Goal: Task Accomplishment & Management: Manage account settings

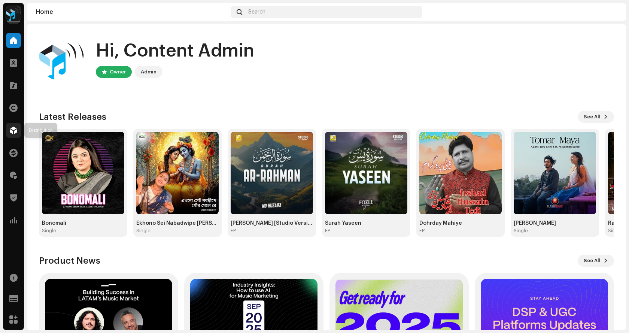
click at [13, 131] on span at bounding box center [13, 130] width 7 height 6
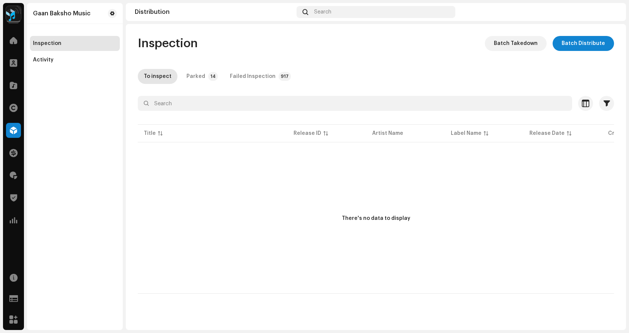
click at [10, 43] on span at bounding box center [13, 40] width 7 height 6
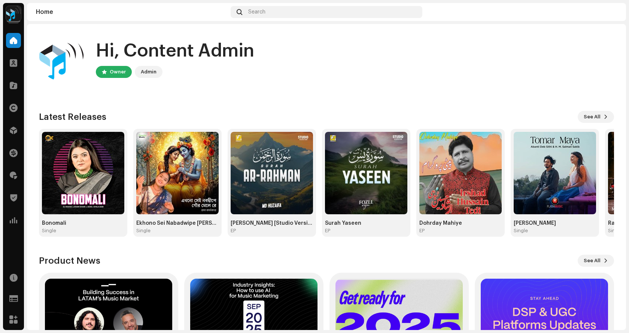
click at [6, 129] on div "Distribution" at bounding box center [13, 130] width 21 height 21
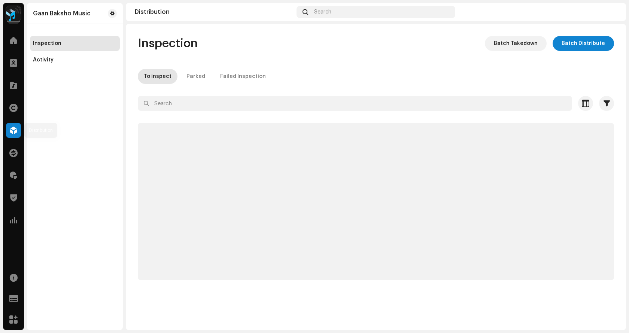
click at [10, 128] on span at bounding box center [13, 130] width 7 height 6
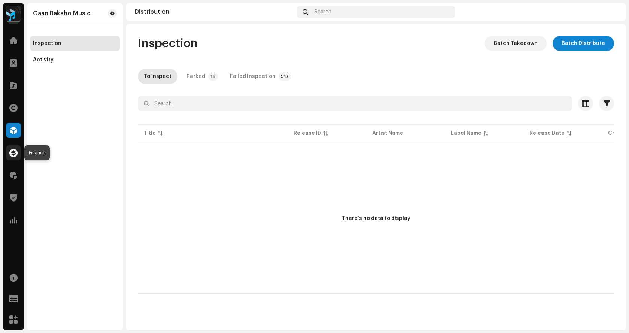
click at [14, 156] on span at bounding box center [13, 153] width 8 height 6
click at [13, 177] on span at bounding box center [13, 175] width 7 height 6
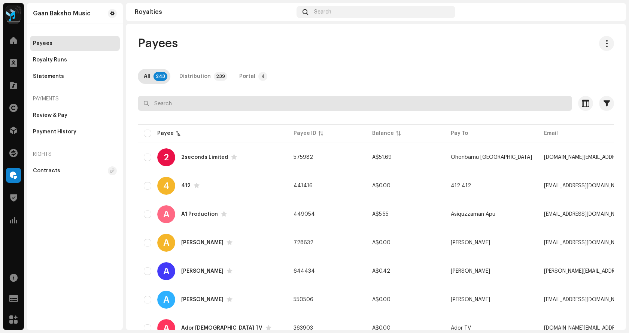
click at [177, 106] on input "text" at bounding box center [355, 103] width 434 height 15
type input "Obscure"
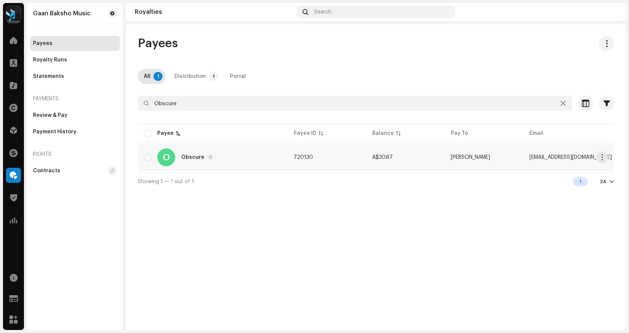
click at [247, 155] on div "O Obscure" at bounding box center [213, 157] width 138 height 18
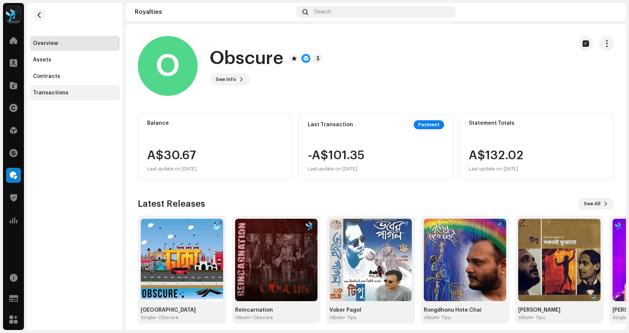
click at [52, 99] on div "Transactions" at bounding box center [75, 92] width 90 height 15
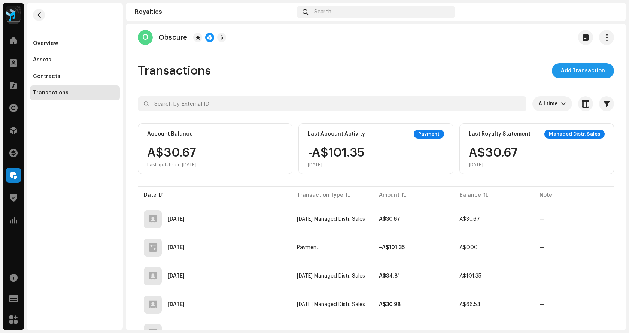
click at [578, 76] on span "Add Transaction" at bounding box center [583, 70] width 44 height 15
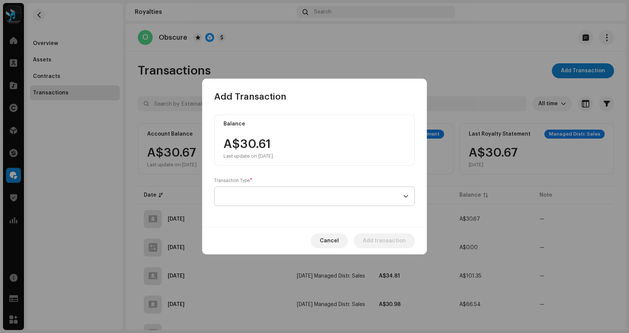
click at [269, 196] on span at bounding box center [311, 196] width 183 height 19
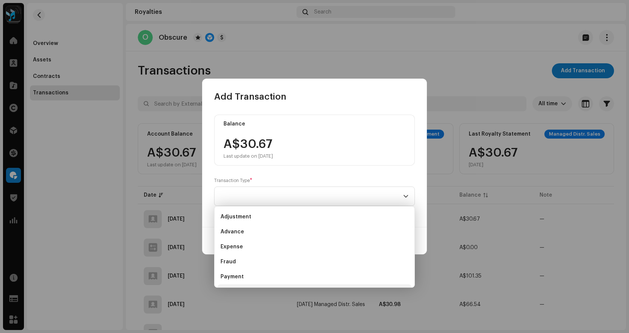
scroll to position [12, 0]
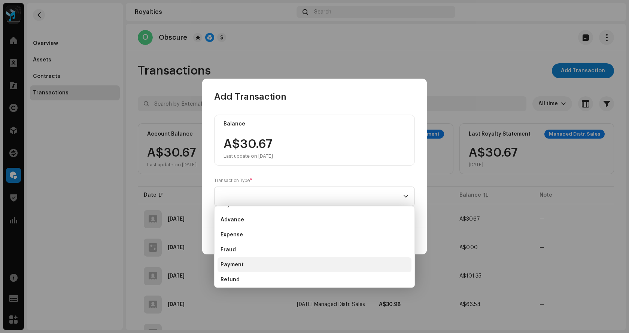
click at [243, 265] on li "Payment" at bounding box center [314, 264] width 194 height 15
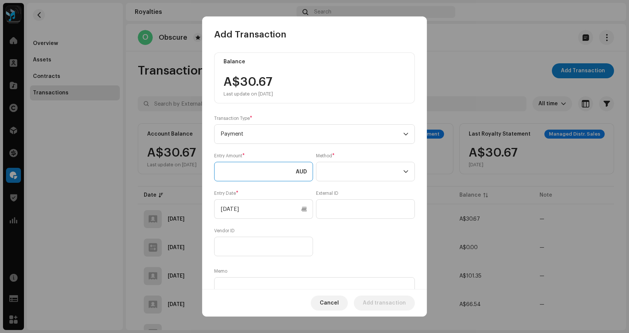
click at [239, 168] on input at bounding box center [263, 171] width 99 height 19
type input "30.67"
click at [339, 176] on span at bounding box center [362, 171] width 81 height 19
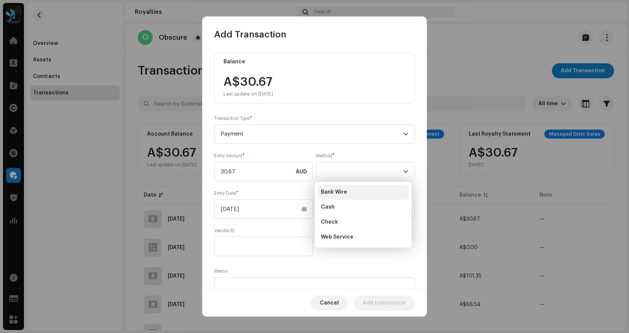
click at [345, 191] on span "Bank Wire" at bounding box center [334, 191] width 26 height 7
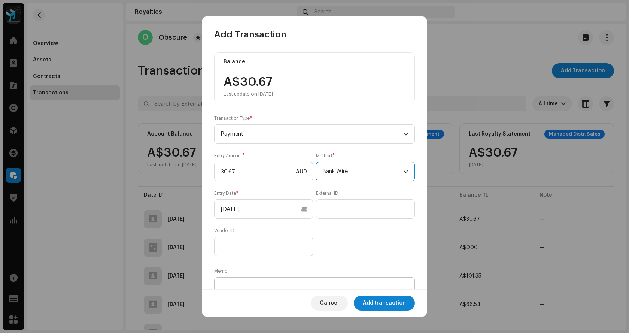
scroll to position [37, 0]
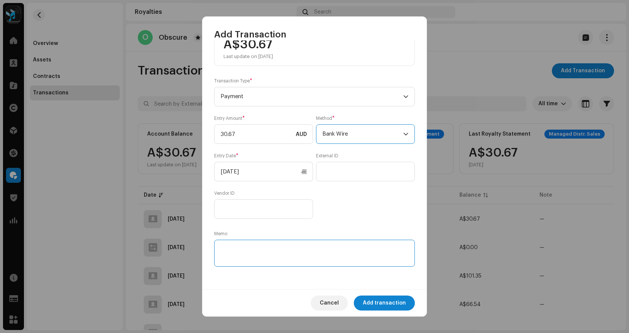
click at [280, 247] on textarea at bounding box center [314, 253] width 201 height 27
click at [245, 246] on textarea "To enrich screen reader interactions, please activate Accessibility in Grammarl…" at bounding box center [314, 253] width 201 height 27
type textarea "Audio Royalty paid [DATE]"
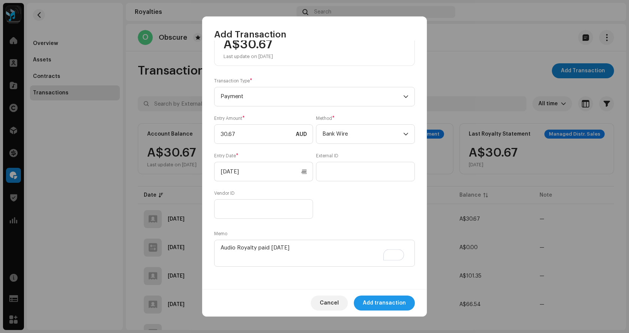
click at [385, 299] on span "Add transaction" at bounding box center [384, 302] width 43 height 15
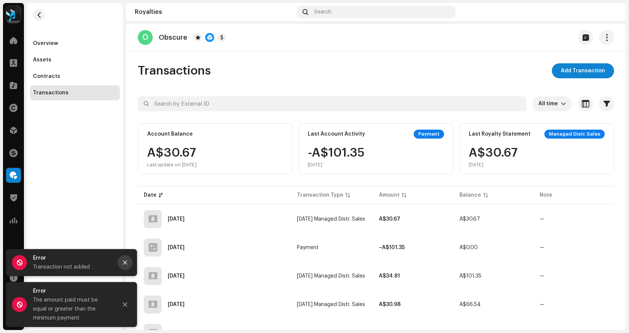
click at [126, 261] on icon "Close" at bounding box center [125, 262] width 4 height 4
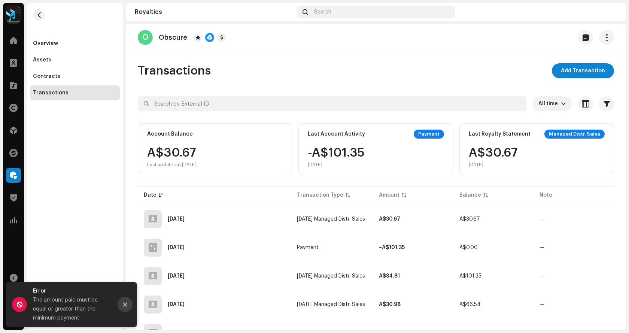
click at [128, 303] on button "Close" at bounding box center [125, 304] width 15 height 15
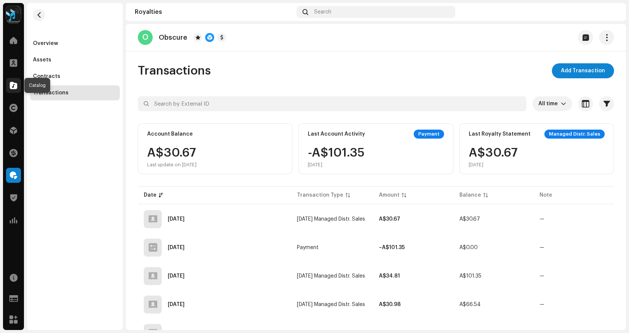
click at [14, 88] on span at bounding box center [13, 85] width 7 height 6
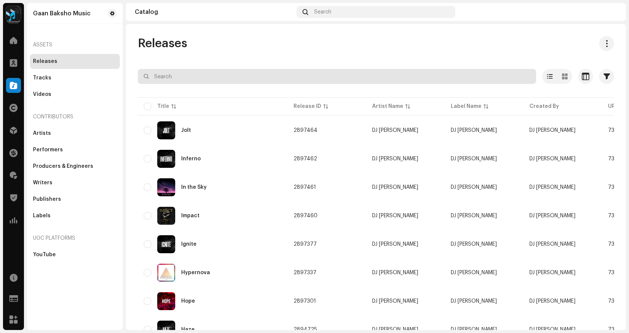
click at [216, 80] on input "text" at bounding box center [337, 76] width 398 height 15
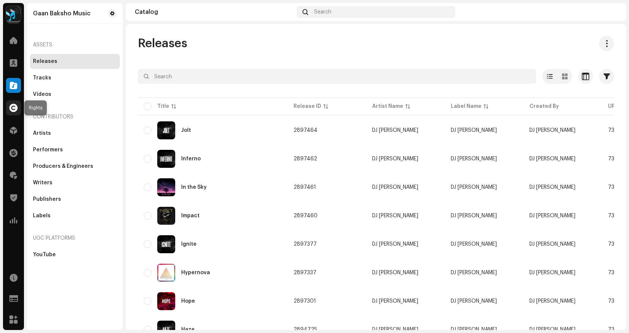
click at [10, 111] on span at bounding box center [13, 108] width 8 height 6
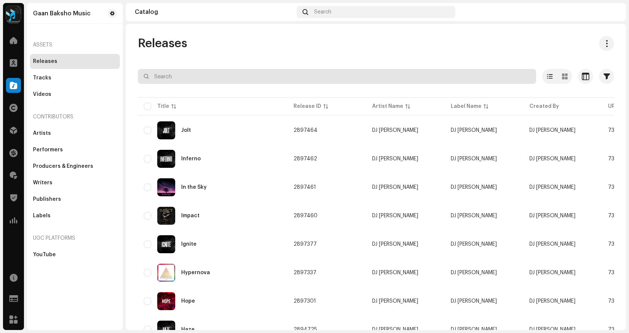
click at [208, 72] on input "text" at bounding box center [337, 76] width 398 height 15
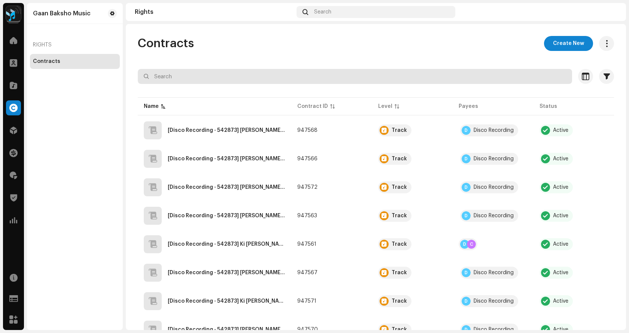
click at [223, 75] on input "text" at bounding box center [355, 76] width 434 height 15
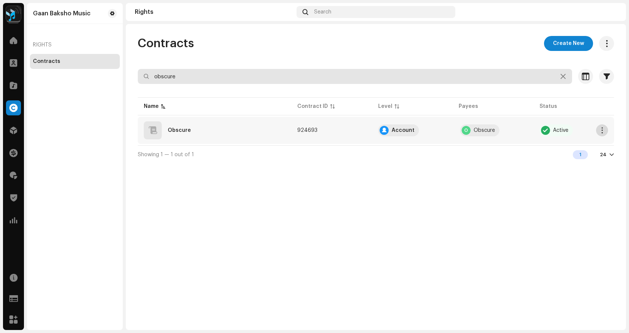
type input "obscure"
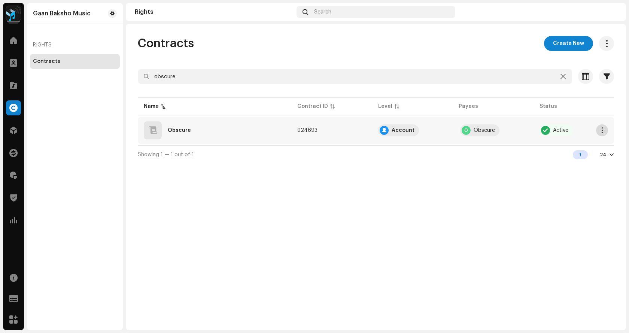
click at [603, 129] on span "button" at bounding box center [602, 130] width 6 height 6
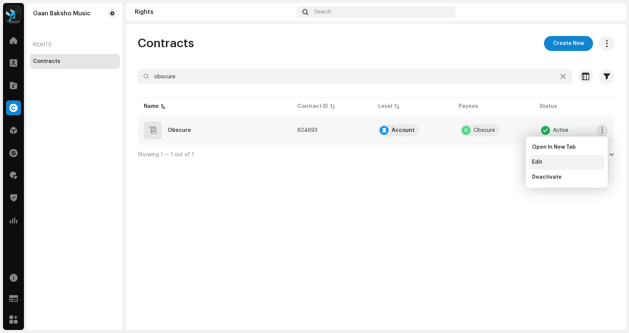
click at [565, 159] on div "Edit" at bounding box center [567, 162] width 70 height 6
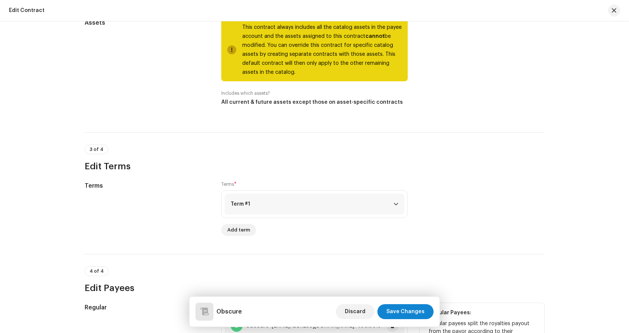
scroll to position [552, 0]
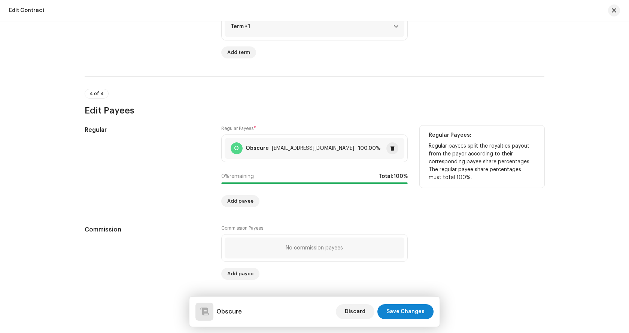
click at [286, 151] on div "[EMAIL_ADDRESS][DOMAIN_NAME]" at bounding box center [313, 148] width 82 height 6
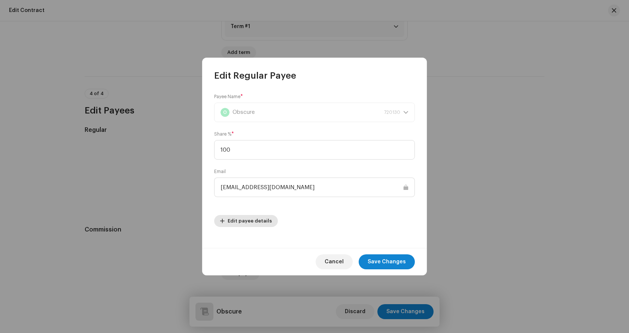
click at [260, 220] on span "Edit payee details" at bounding box center [250, 220] width 44 height 15
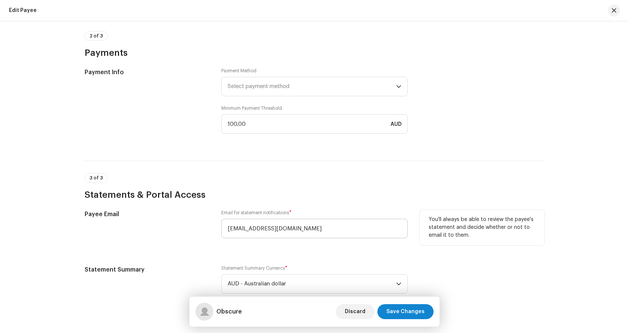
scroll to position [527, 0]
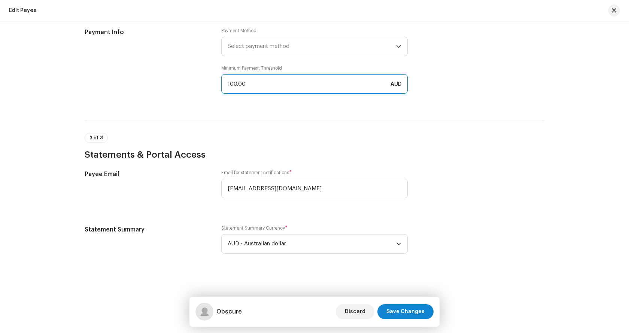
drag, startPoint x: 268, startPoint y: 90, endPoint x: 170, endPoint y: 72, distance: 99.3
click at [170, 72] on div "Payment Info Payment Method Select payment method Minimum Payment Threshold 100…" at bounding box center [315, 65] width 460 height 75
type input "10.00"
click at [411, 306] on span "Save Changes" at bounding box center [405, 311] width 38 height 15
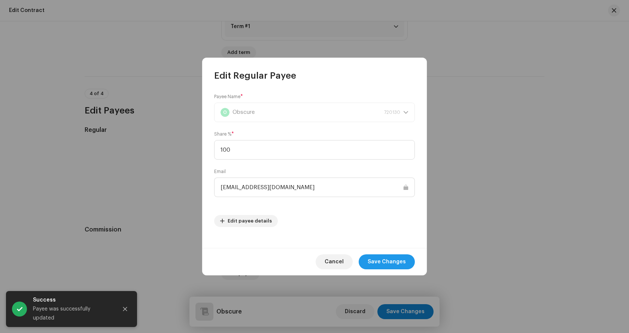
click at [392, 262] on span "Save Changes" at bounding box center [386, 261] width 38 height 15
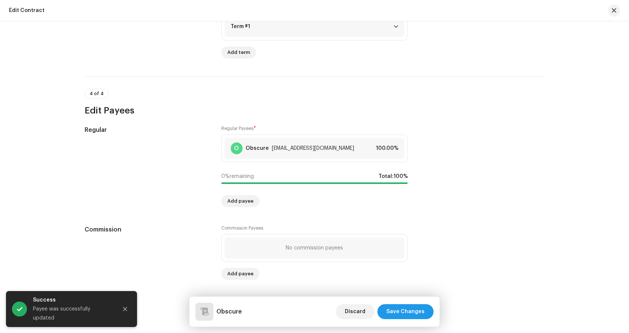
click at [410, 308] on span "Save Changes" at bounding box center [405, 311] width 38 height 15
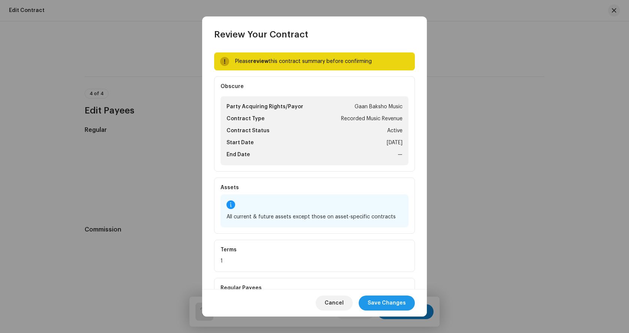
click at [392, 308] on div "Cancel Save Changes" at bounding box center [314, 302] width 225 height 27
click at [393, 302] on span "Save Changes" at bounding box center [386, 302] width 38 height 15
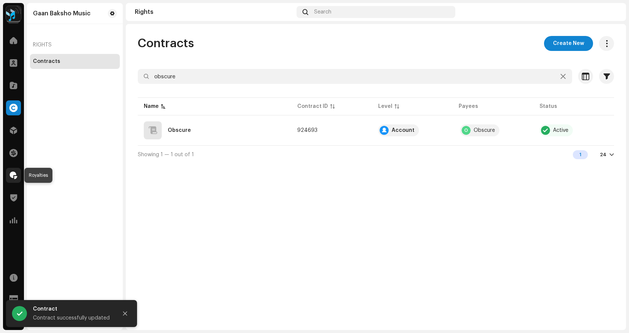
drag, startPoint x: 15, startPoint y: 175, endPoint x: 19, endPoint y: 177, distance: 4.5
click at [15, 176] on span at bounding box center [13, 175] width 7 height 6
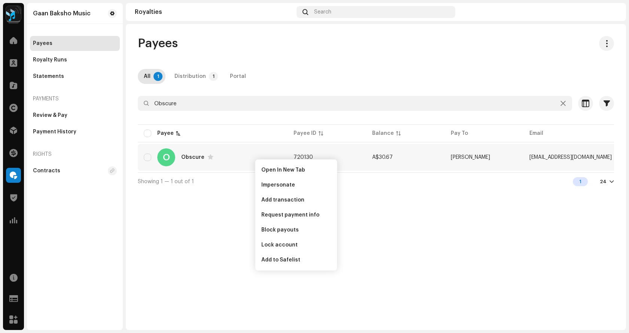
click at [236, 158] on div "O Obscure" at bounding box center [213, 157] width 138 height 18
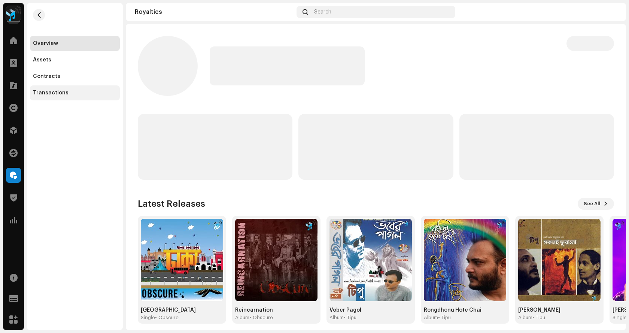
click at [51, 94] on div "Transactions" at bounding box center [51, 93] width 36 height 6
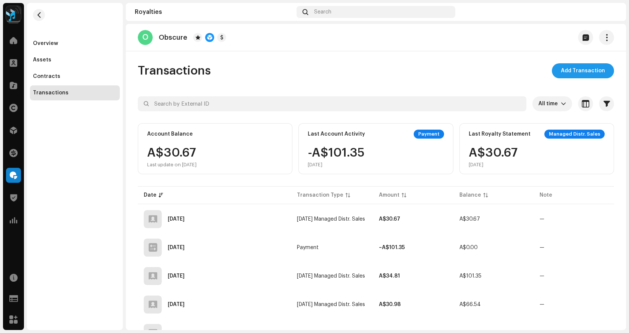
click at [583, 72] on span "Add Transaction" at bounding box center [583, 70] width 44 height 15
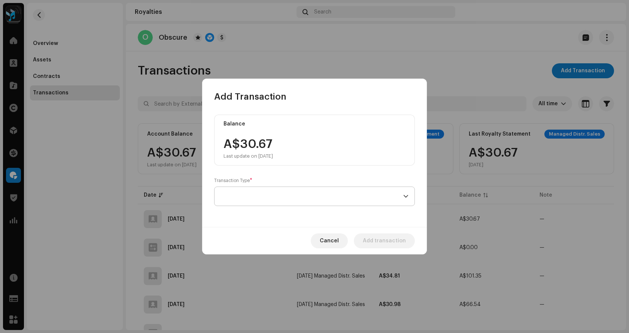
click at [243, 198] on span at bounding box center [311, 196] width 183 height 19
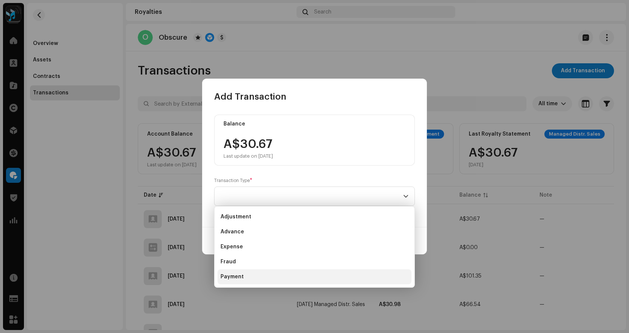
click at [250, 278] on li "Payment" at bounding box center [314, 276] width 194 height 15
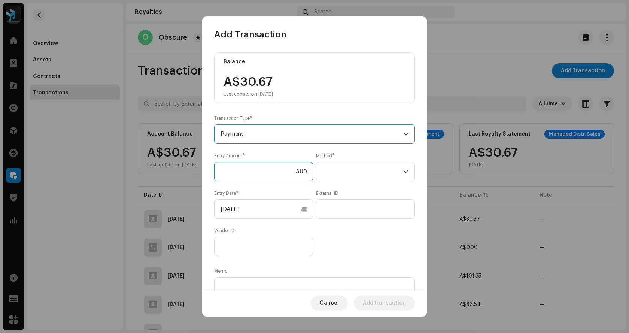
click at [265, 173] on input at bounding box center [263, 171] width 99 height 19
type input "30.00"
click at [345, 164] on span at bounding box center [362, 171] width 81 height 19
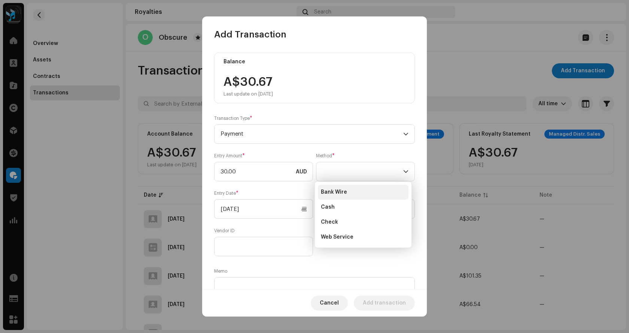
click at [350, 190] on li "Bank Wire" at bounding box center [363, 191] width 91 height 15
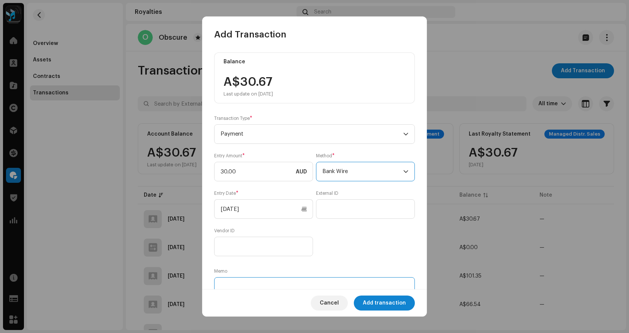
click at [267, 281] on textarea at bounding box center [314, 290] width 201 height 27
type textarea "Audio Royalty paid [DATE]"
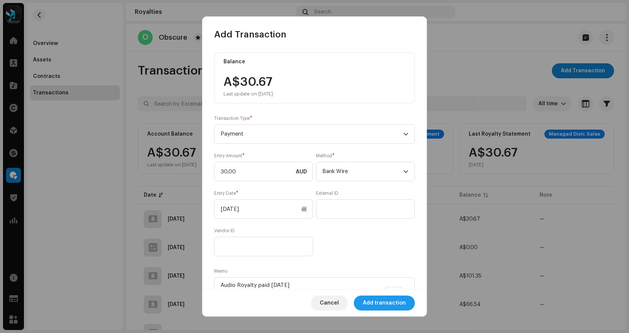
click at [397, 307] on span "Add transaction" at bounding box center [384, 302] width 43 height 15
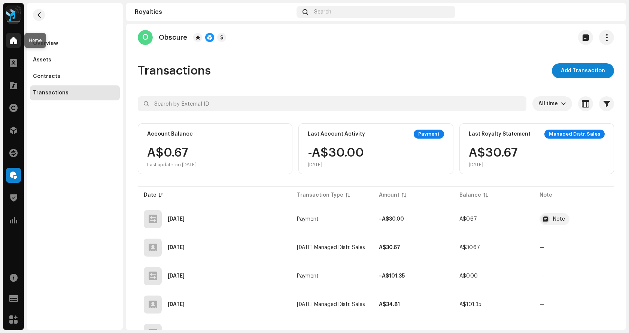
click at [8, 40] on div at bounding box center [13, 40] width 15 height 15
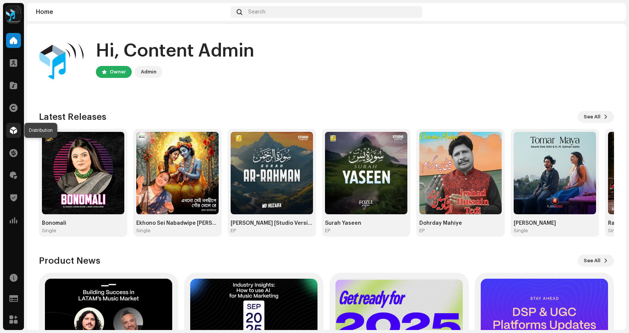
click at [9, 131] on div at bounding box center [13, 130] width 15 height 15
